Goal: Book appointment/travel/reservation

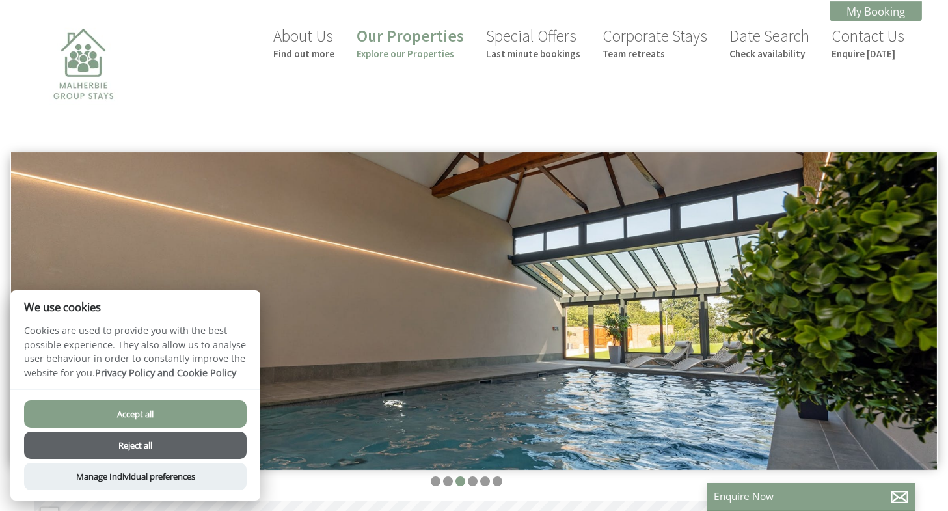
click at [193, 409] on button "Accept all" at bounding box center [135, 413] width 223 height 27
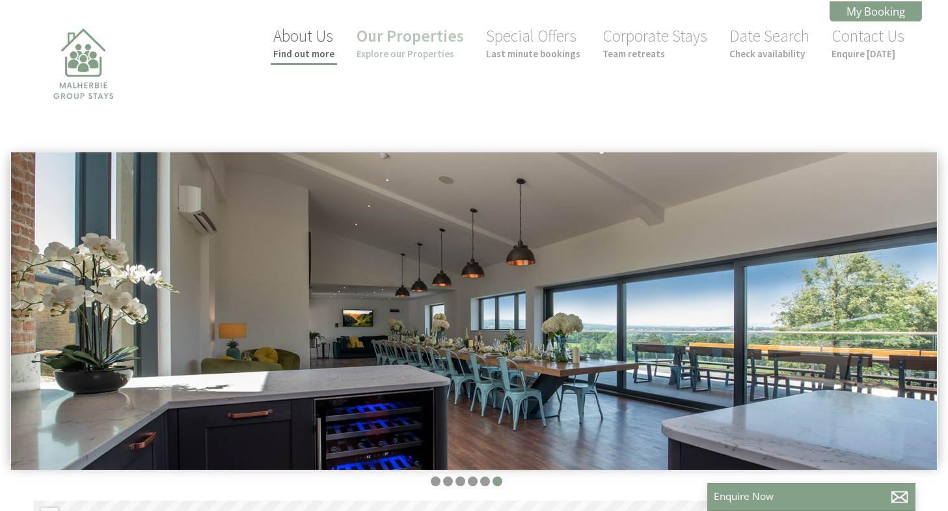
click at [299, 44] on link "About Us Find out more" at bounding box center [303, 42] width 61 height 34
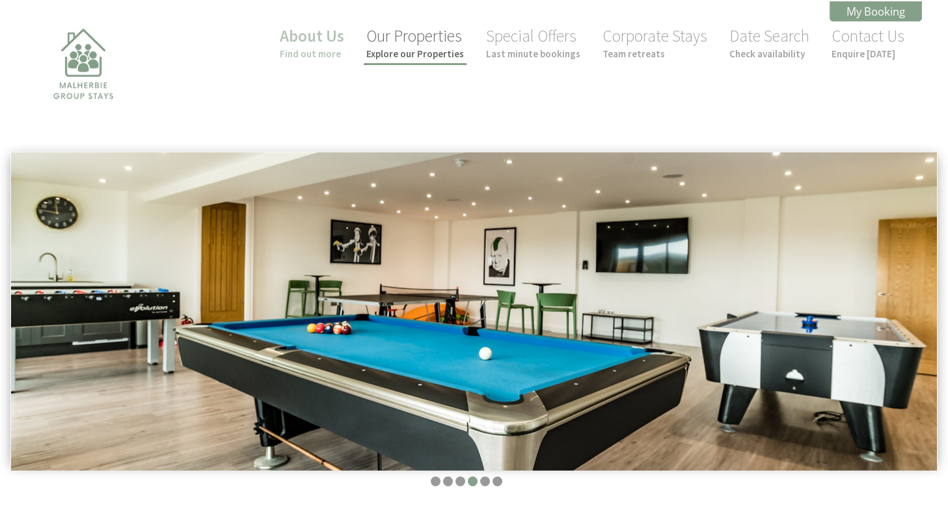
click at [430, 40] on link "Our Properties Explore our Properties" at bounding box center [415, 42] width 98 height 34
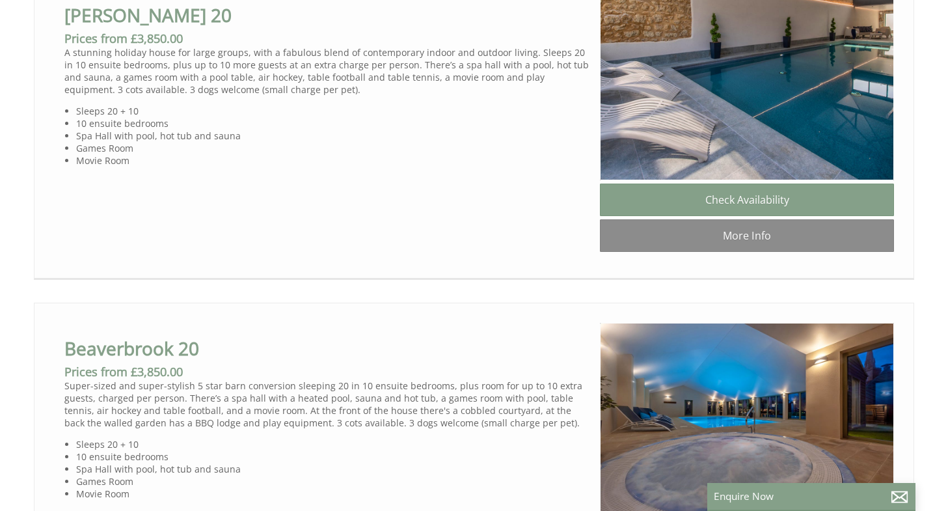
scroll to position [754, 0]
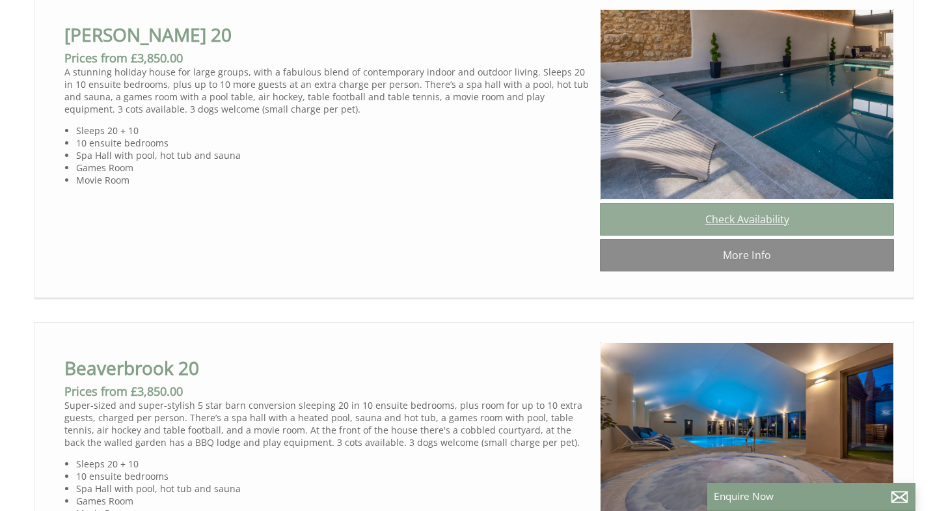
click at [775, 228] on link "Check Availability" at bounding box center [747, 219] width 294 height 33
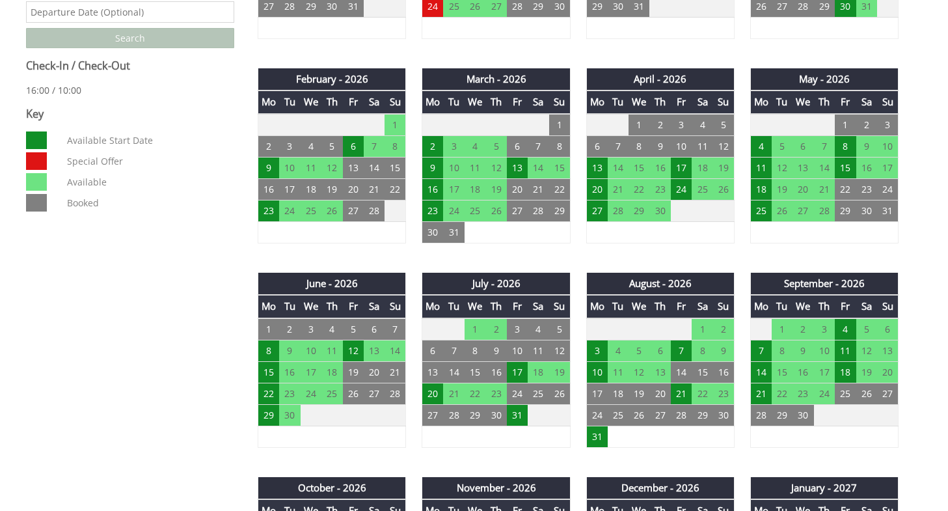
scroll to position [716, 0]
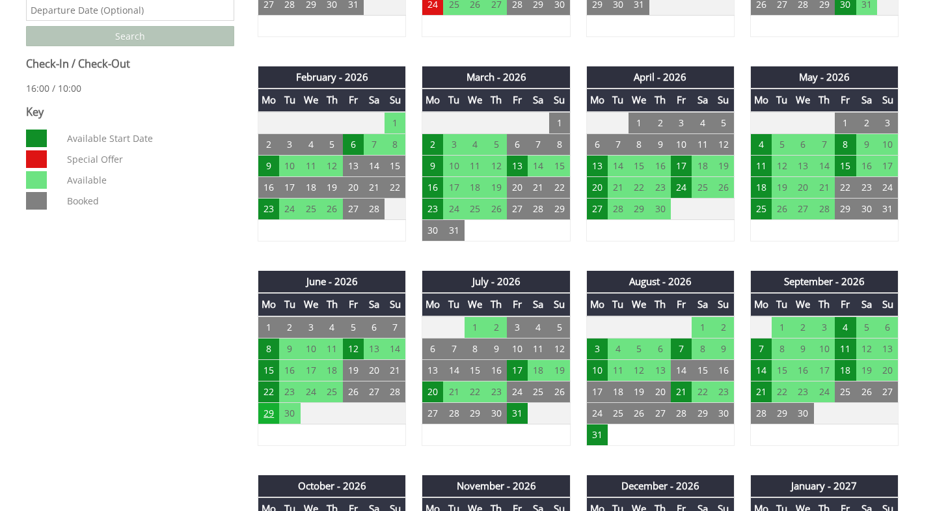
click at [270, 414] on td "29" at bounding box center [268, 412] width 21 height 21
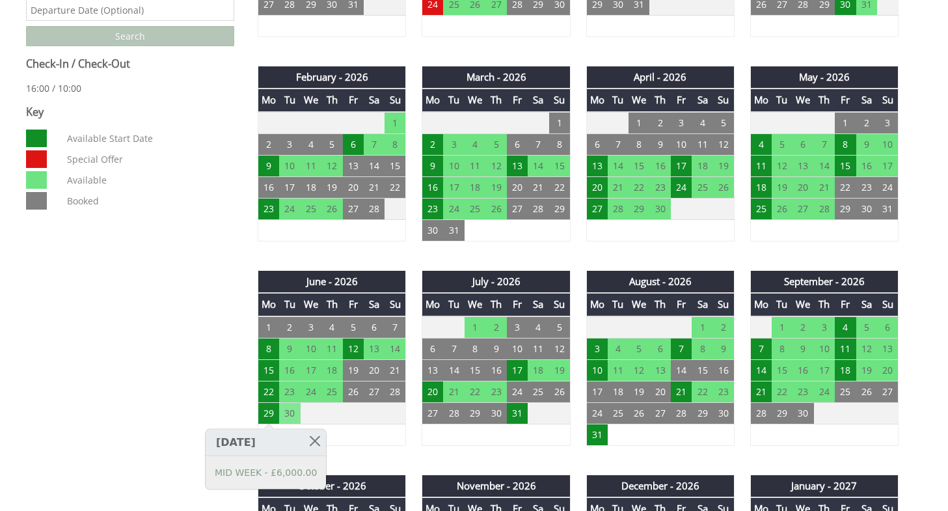
click at [292, 413] on td "30" at bounding box center [289, 412] width 21 height 21
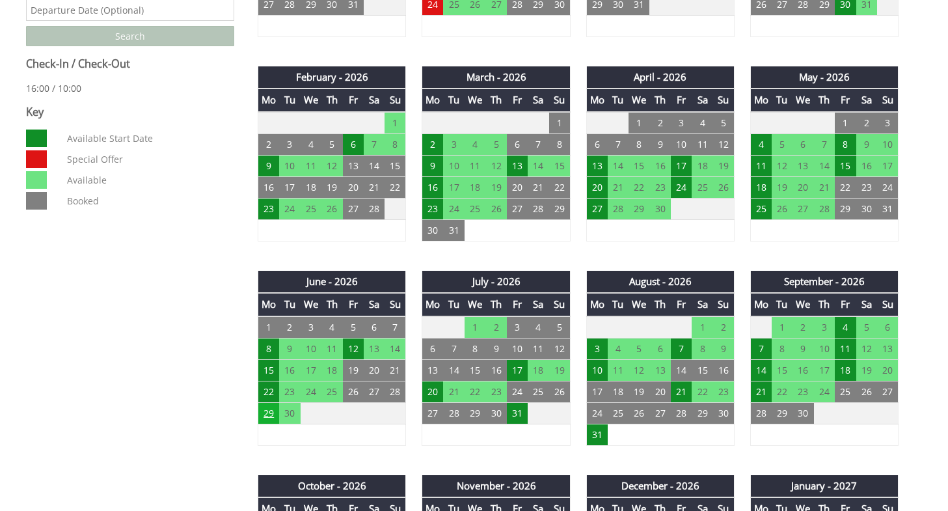
click at [275, 415] on td "29" at bounding box center [268, 412] width 21 height 21
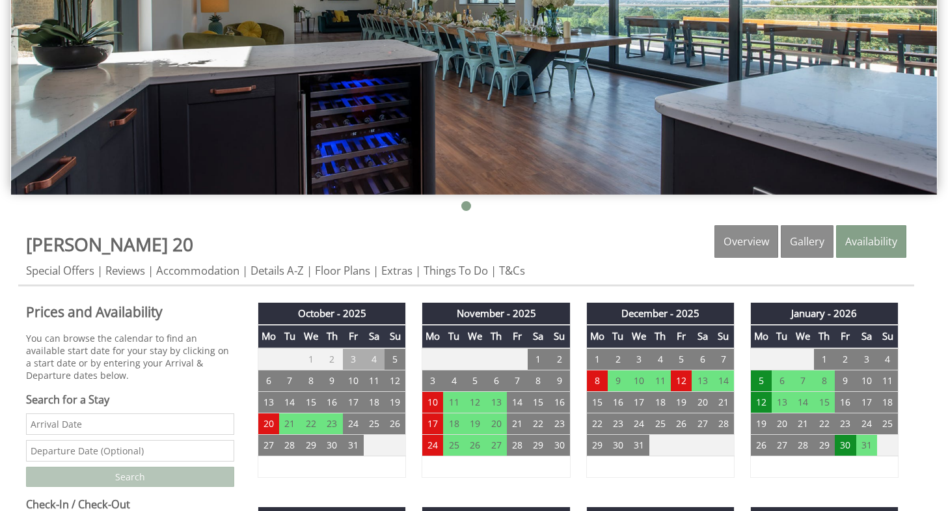
scroll to position [247, 0]
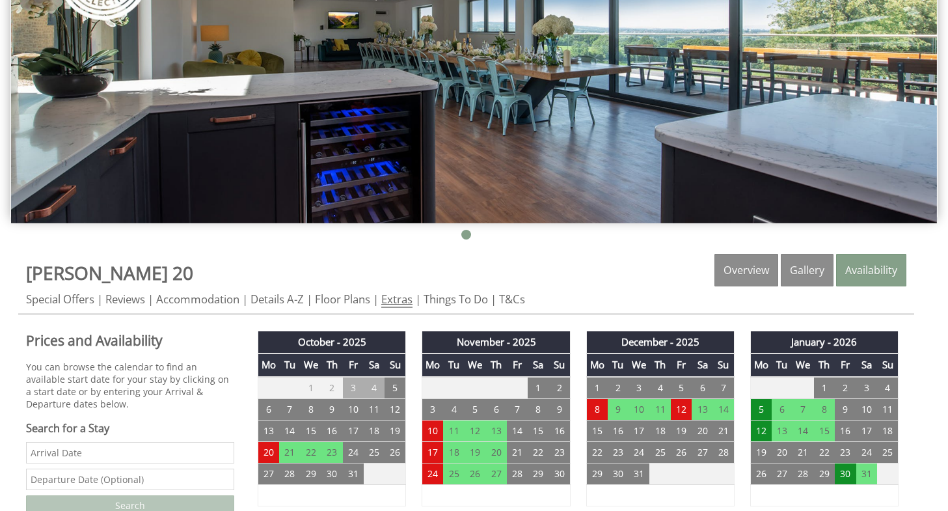
click at [404, 294] on link "Extras" at bounding box center [396, 300] width 31 height 16
